Goal: Navigation & Orientation: Find specific page/section

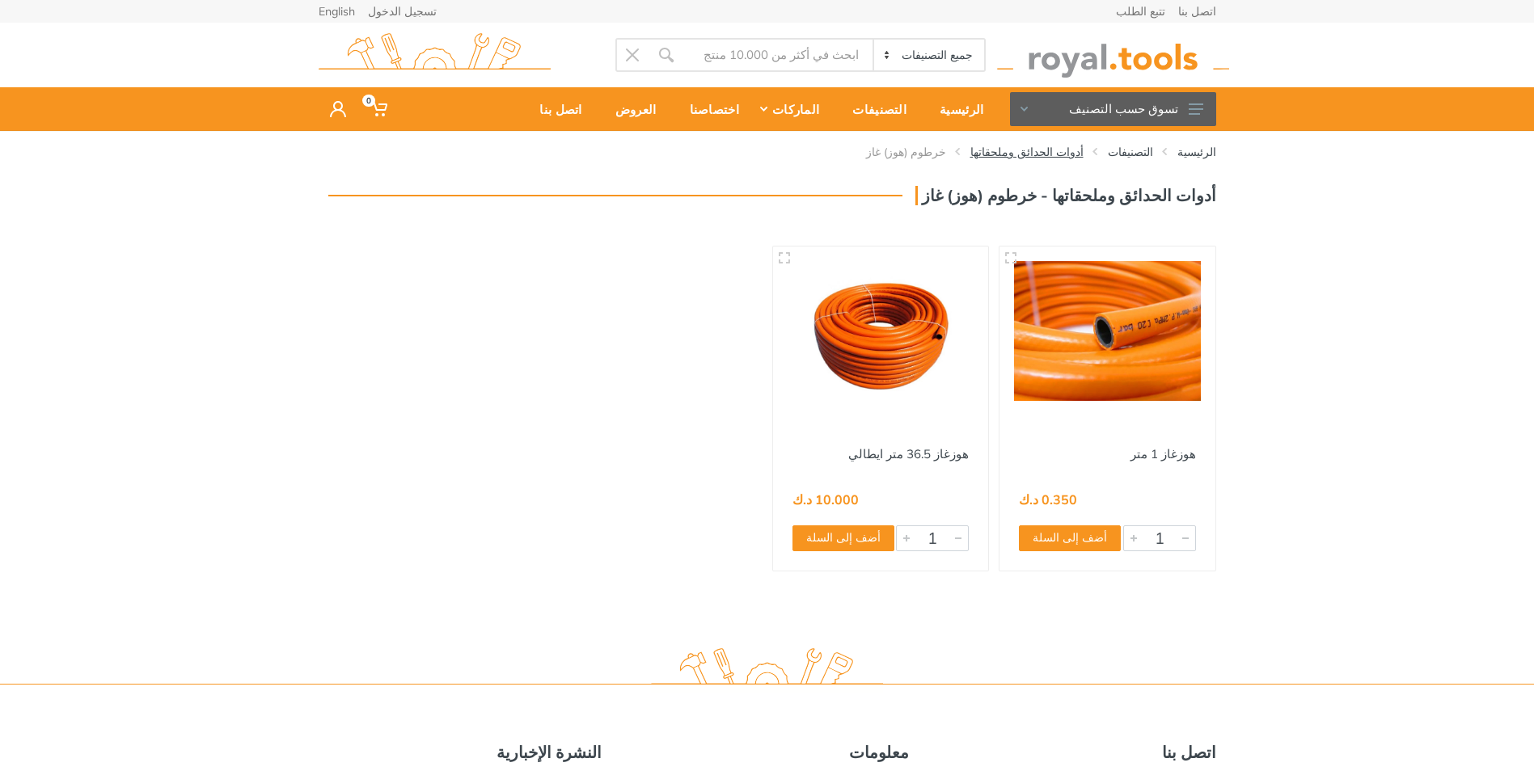
click at [1035, 154] on link "أدوات الحدائق وملحقاتها" at bounding box center [1026, 152] width 113 height 16
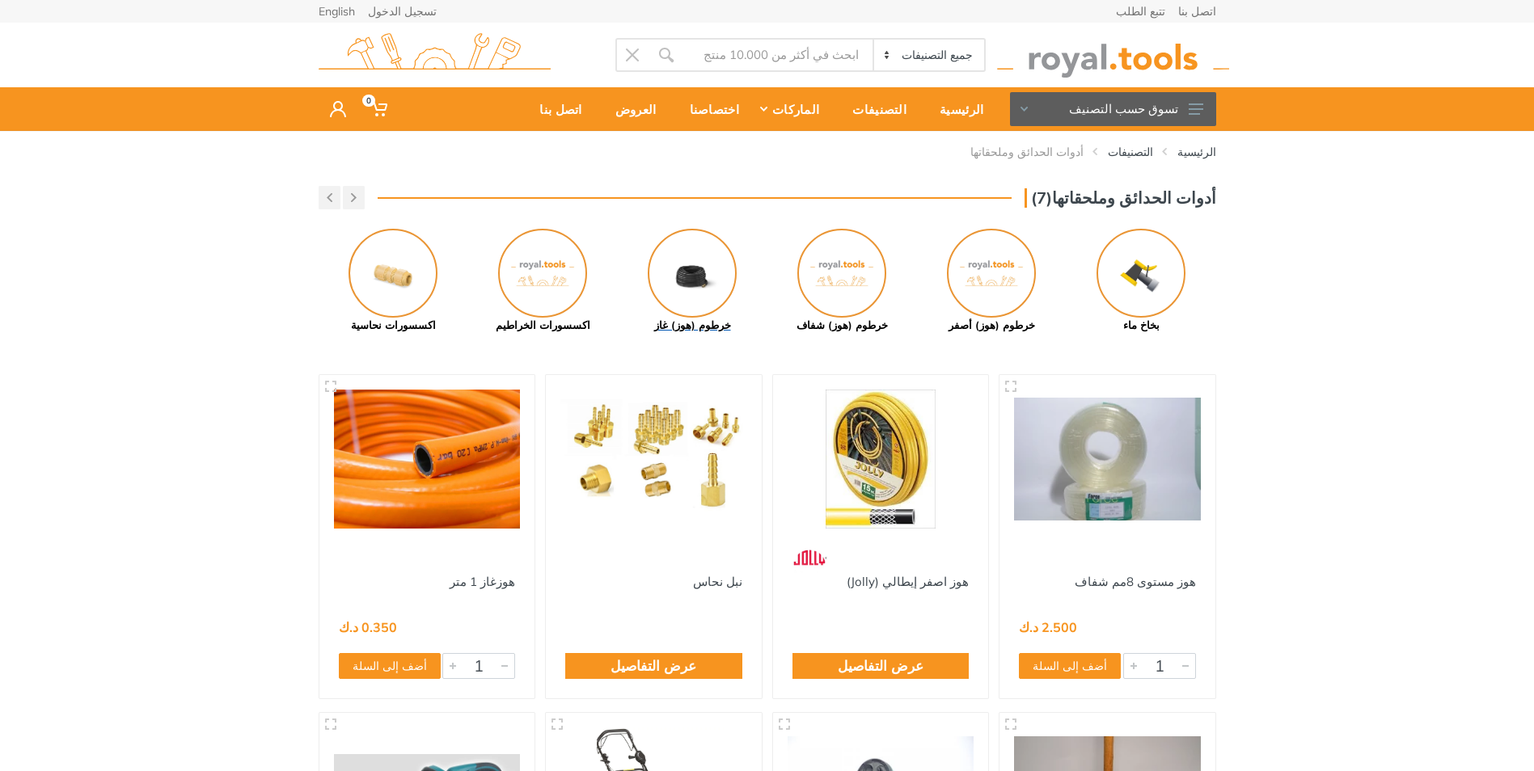
click at [691, 277] on img at bounding box center [692, 273] width 89 height 89
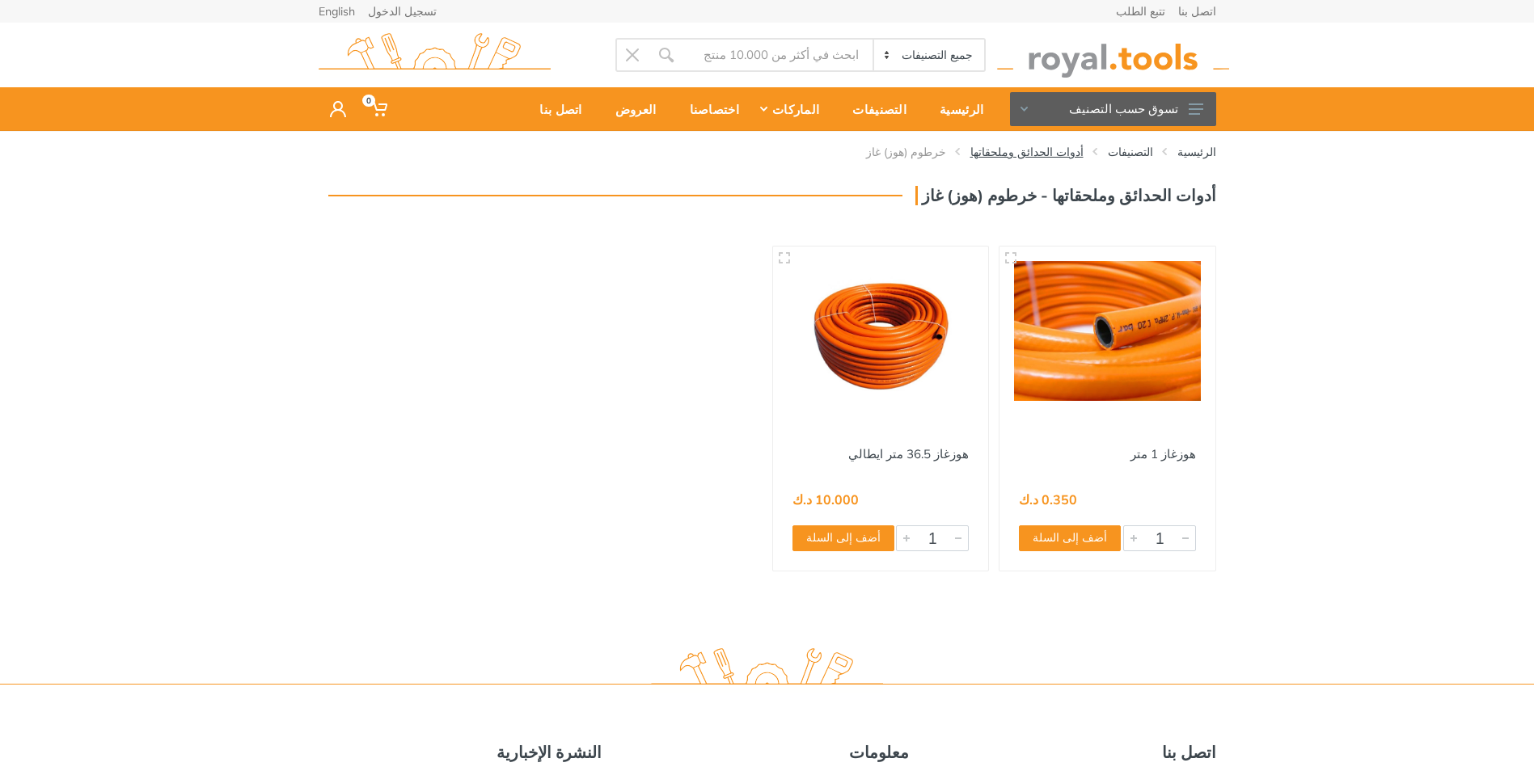
click at [1052, 146] on link "أدوات الحدائق وملحقاتها" at bounding box center [1026, 152] width 113 height 16
